Goal: Task Accomplishment & Management: Manage account settings

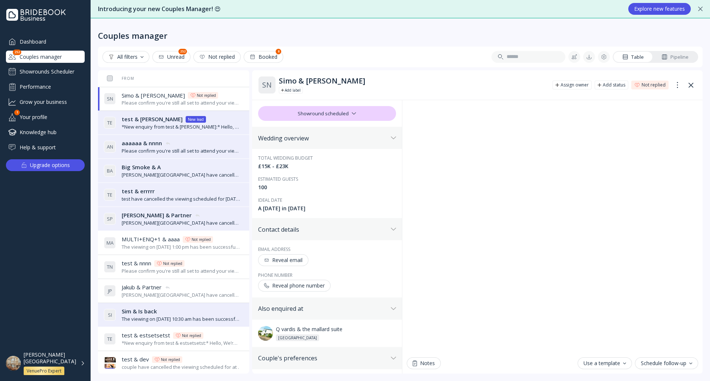
click at [286, 260] on div "Reveal email" at bounding box center [283, 260] width 38 height 6
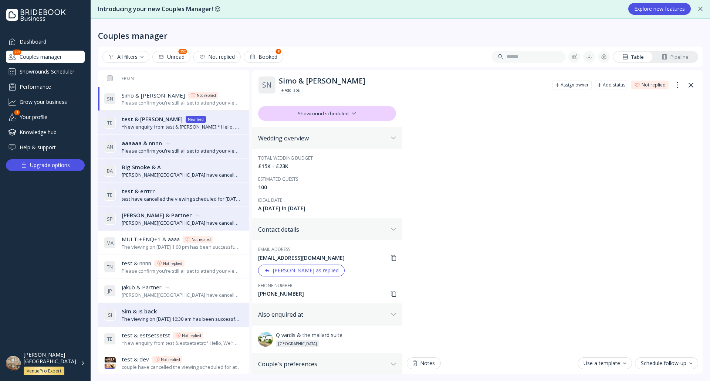
click at [391, 259] on icon at bounding box center [393, 258] width 5 height 6
click at [47, 42] on div "Dashboard" at bounding box center [45, 41] width 79 height 12
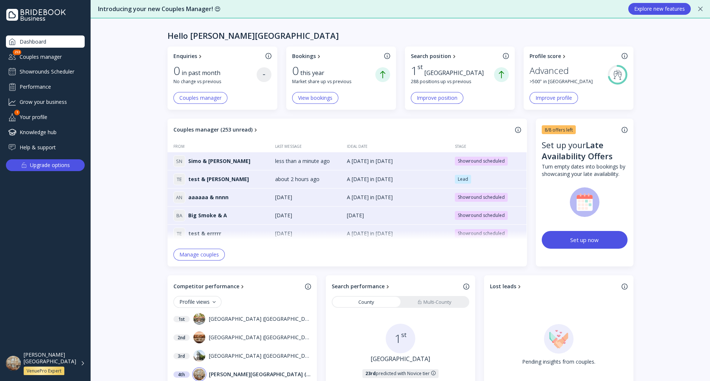
click at [55, 69] on div "Showrounds Scheduler" at bounding box center [45, 72] width 79 height 12
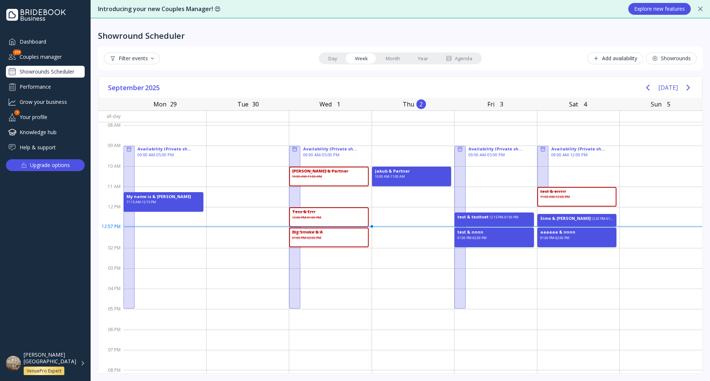
click at [628, 56] on div "Add availability" at bounding box center [615, 58] width 44 height 6
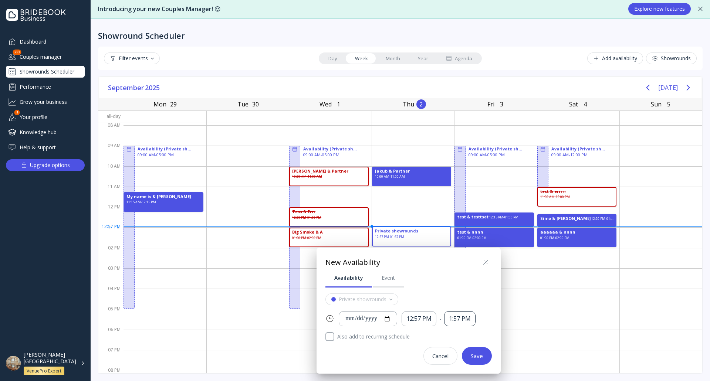
click at [465, 319] on div "1:57 PM" at bounding box center [460, 319] width 22 height 9
click at [428, 316] on div "12:57 PM" at bounding box center [418, 319] width 25 height 9
click at [496, 33] on div at bounding box center [355, 190] width 828 height 499
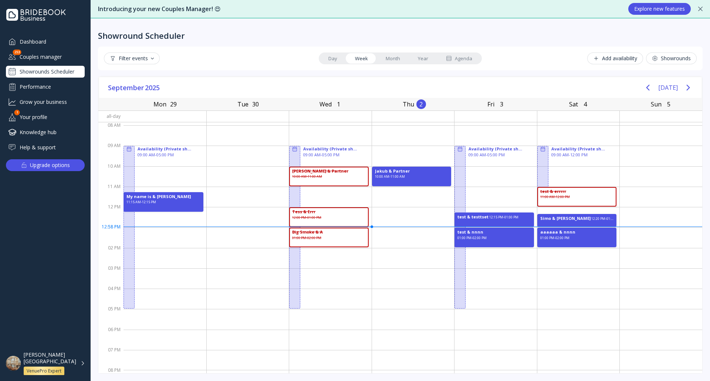
click at [77, 361] on div "[PERSON_NAME][GEOGRAPHIC_DATA] VenuePro Expert" at bounding box center [54, 364] width 61 height 24
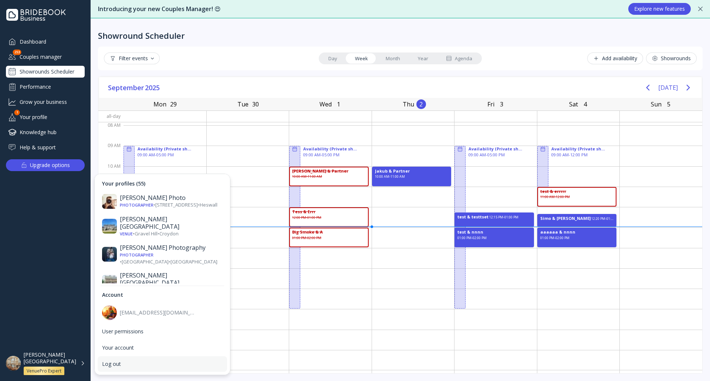
click at [122, 363] on div "Log out" at bounding box center [162, 364] width 121 height 7
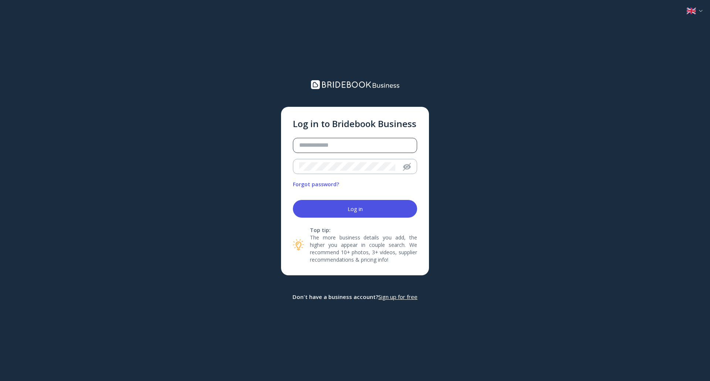
click at [314, 140] on div at bounding box center [352, 145] width 118 height 14
click at [318, 146] on input "email" at bounding box center [355, 145] width 112 height 9
type input "**********"
click at [293, 200] on button "Log in" at bounding box center [355, 209] width 124 height 18
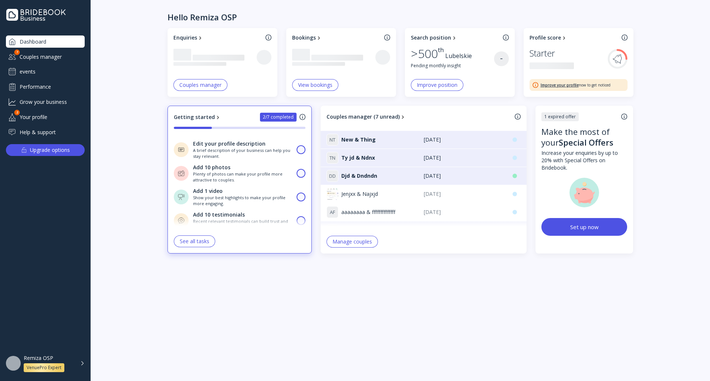
click at [54, 72] on div "events" at bounding box center [45, 72] width 79 height 12
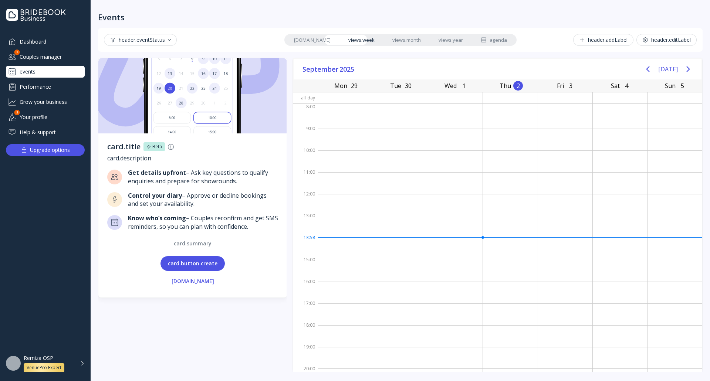
click at [214, 262] on button "card.button.create" at bounding box center [192, 263] width 64 height 15
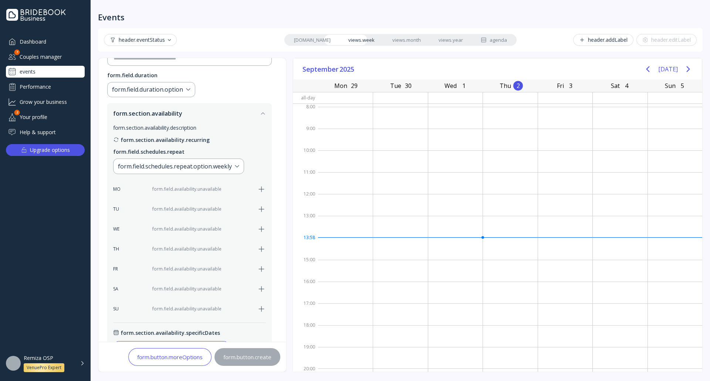
scroll to position [148, 0]
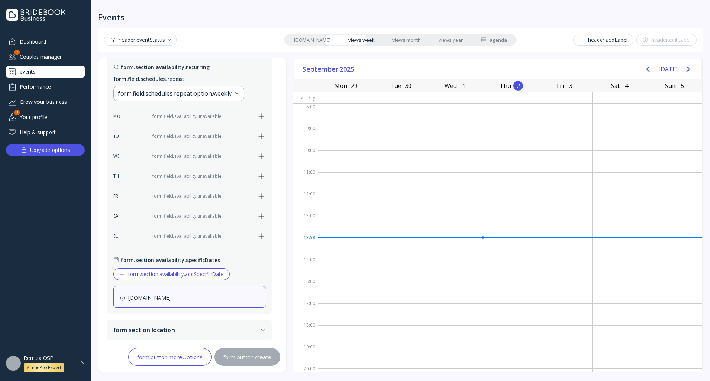
click at [261, 177] on icon "button" at bounding box center [261, 176] width 9 height 9
click at [168, 177] on div "9:00 AM" at bounding box center [168, 176] width 22 height 9
click at [211, 177] on div "5:00 PM" at bounding box center [207, 176] width 22 height 9
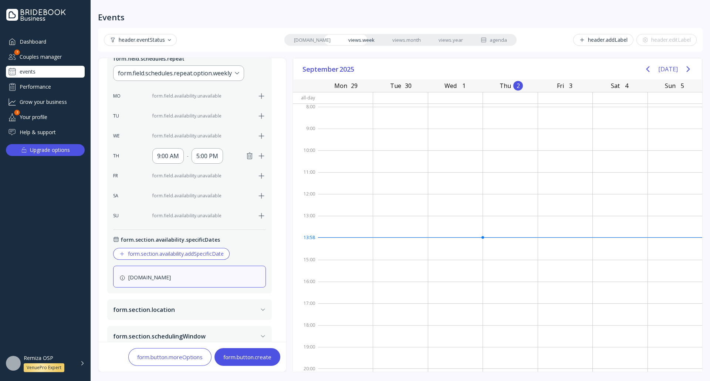
scroll to position [179, 0]
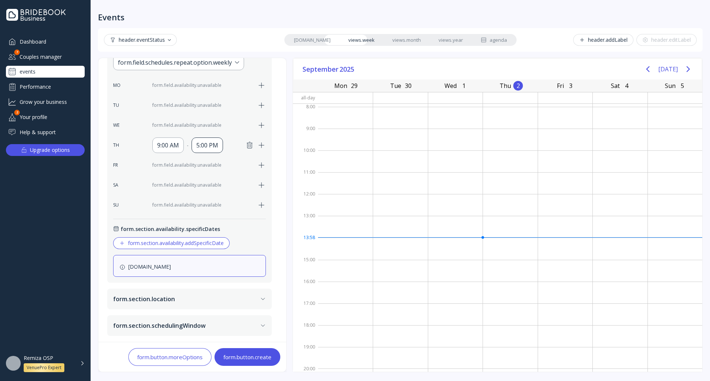
click at [215, 143] on div "5:00 PM" at bounding box center [207, 145] width 22 height 9
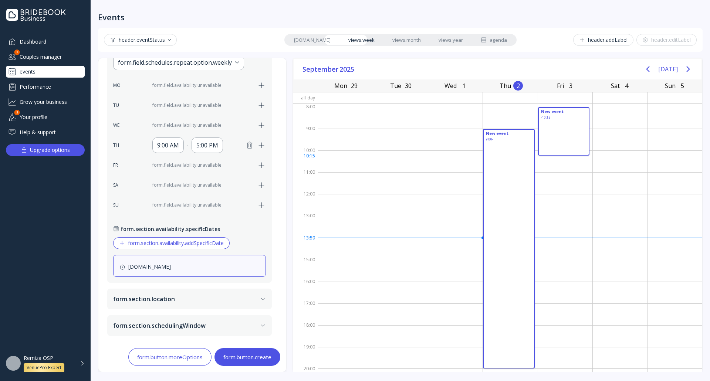
drag, startPoint x: 521, startPoint y: 129, endPoint x: 528, endPoint y: 142, distance: 14.3
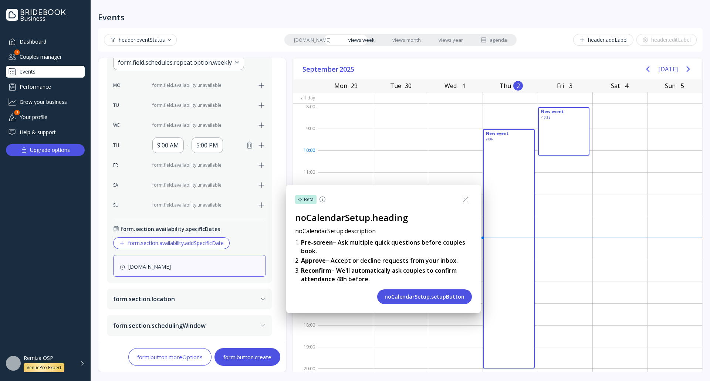
click at [462, 200] on icon at bounding box center [465, 199] width 9 height 9
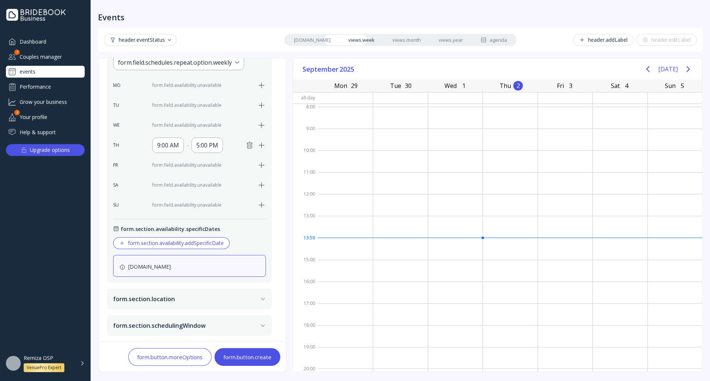
click at [172, 299] on button "form.section.location" at bounding box center [189, 299] width 165 height 21
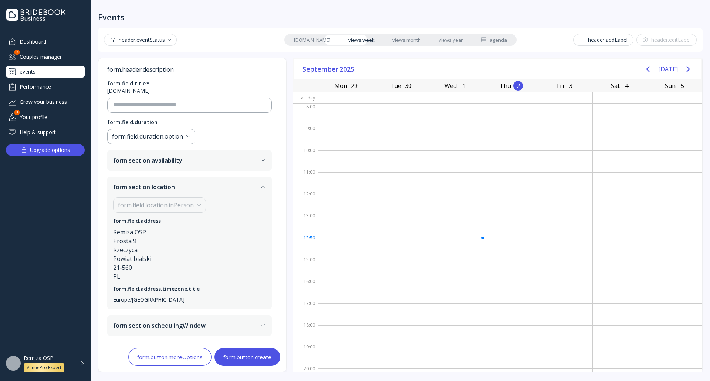
click at [196, 185] on button "form.section.location" at bounding box center [189, 187] width 165 height 21
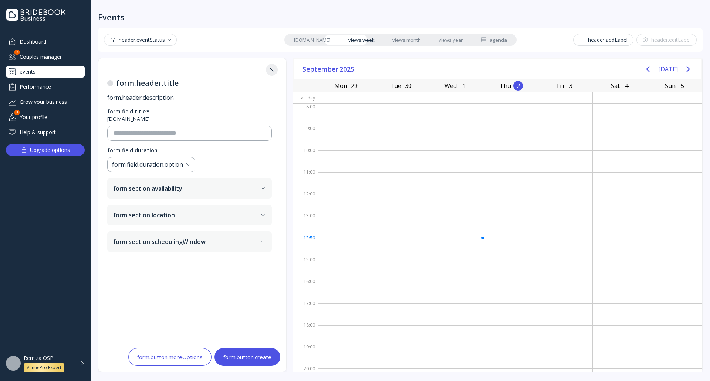
click at [203, 249] on button "form.section.schedulingWindow" at bounding box center [189, 241] width 165 height 21
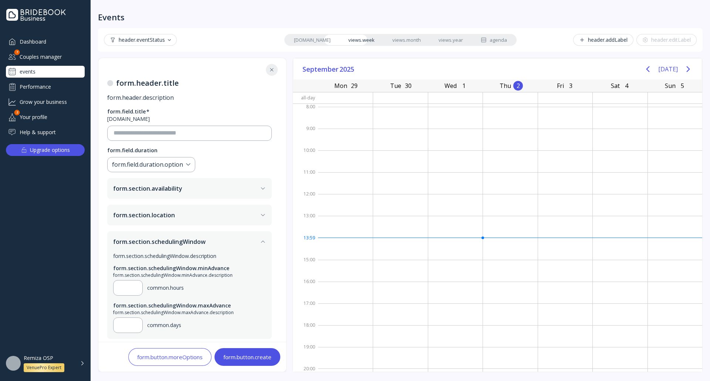
click at [204, 247] on button "form.section.schedulingWindow" at bounding box center [189, 241] width 165 height 21
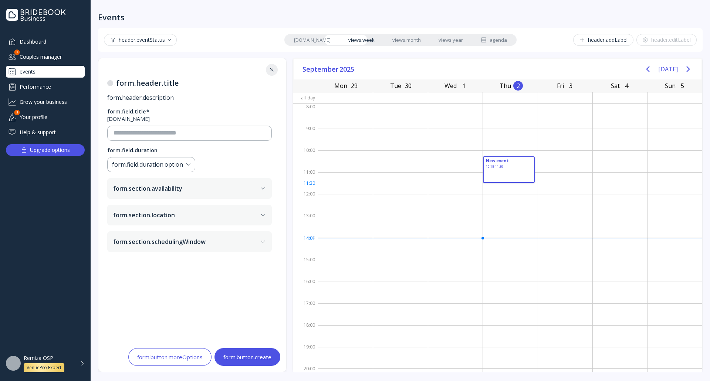
drag, startPoint x: 487, startPoint y: 157, endPoint x: 531, endPoint y: 189, distance: 54.5
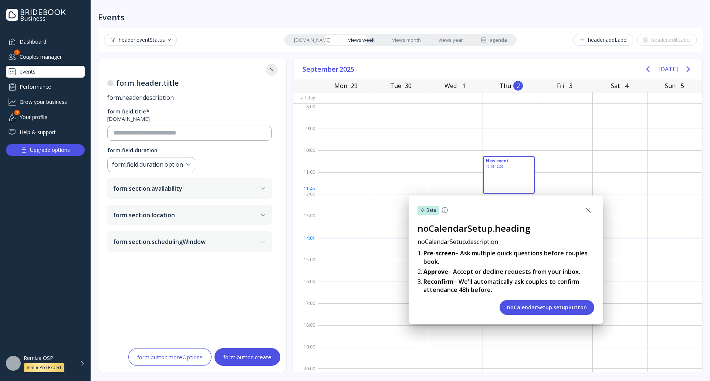
click at [564, 309] on button "noCalendarSetup.setupButton" at bounding box center [546, 307] width 95 height 15
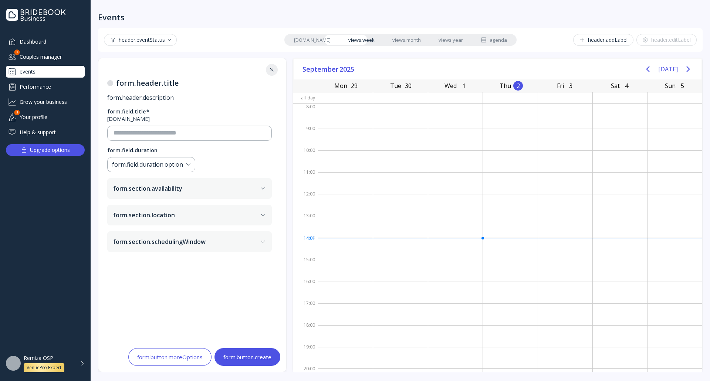
click at [81, 365] on div "Remiza OSP VenuePro Expert" at bounding box center [54, 363] width 61 height 17
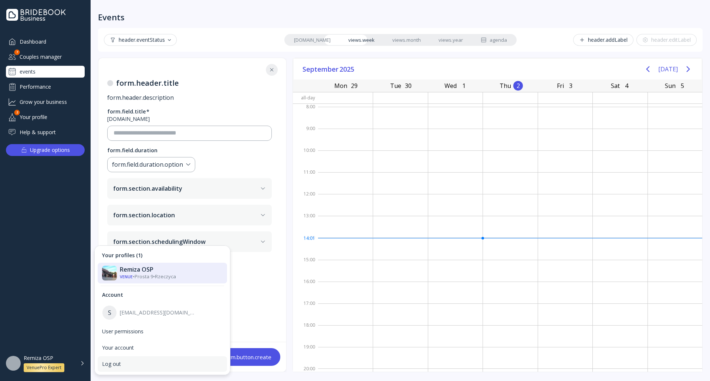
click at [121, 360] on div "Log out" at bounding box center [162, 364] width 129 height 16
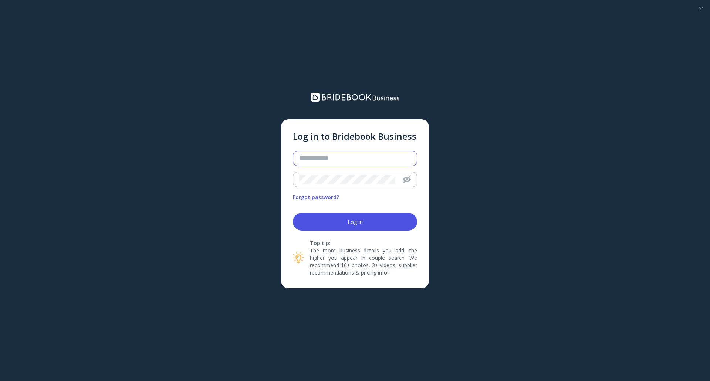
click at [307, 156] on input "email" at bounding box center [355, 158] width 112 height 9
type input "**********"
click at [293, 213] on button "Log in" at bounding box center [355, 222] width 124 height 18
